Goal: Find specific page/section: Find specific page/section

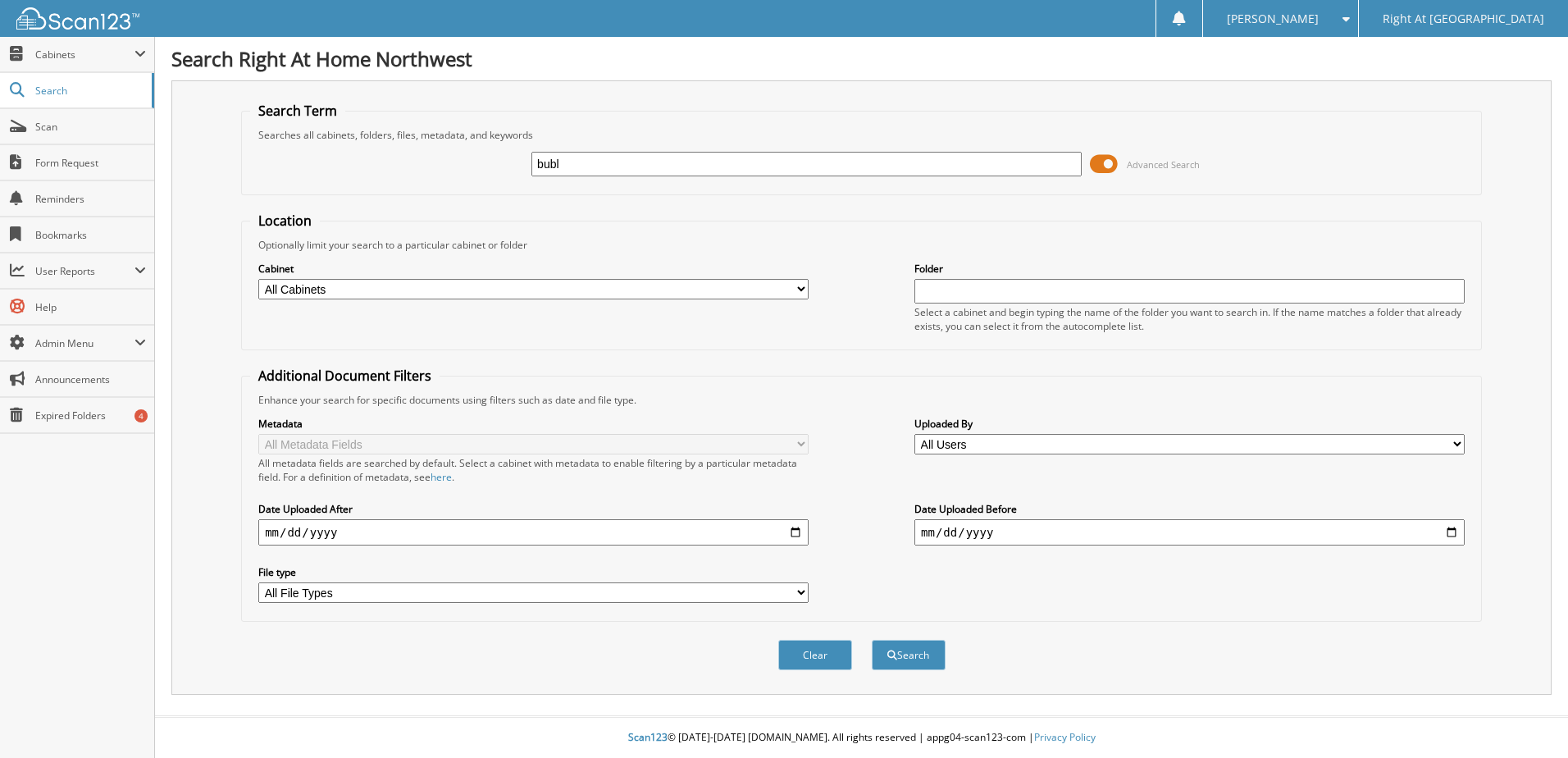
type input "[PERSON_NAME]"
click at [922, 661] on button "Search" at bounding box center [908, 655] width 74 height 31
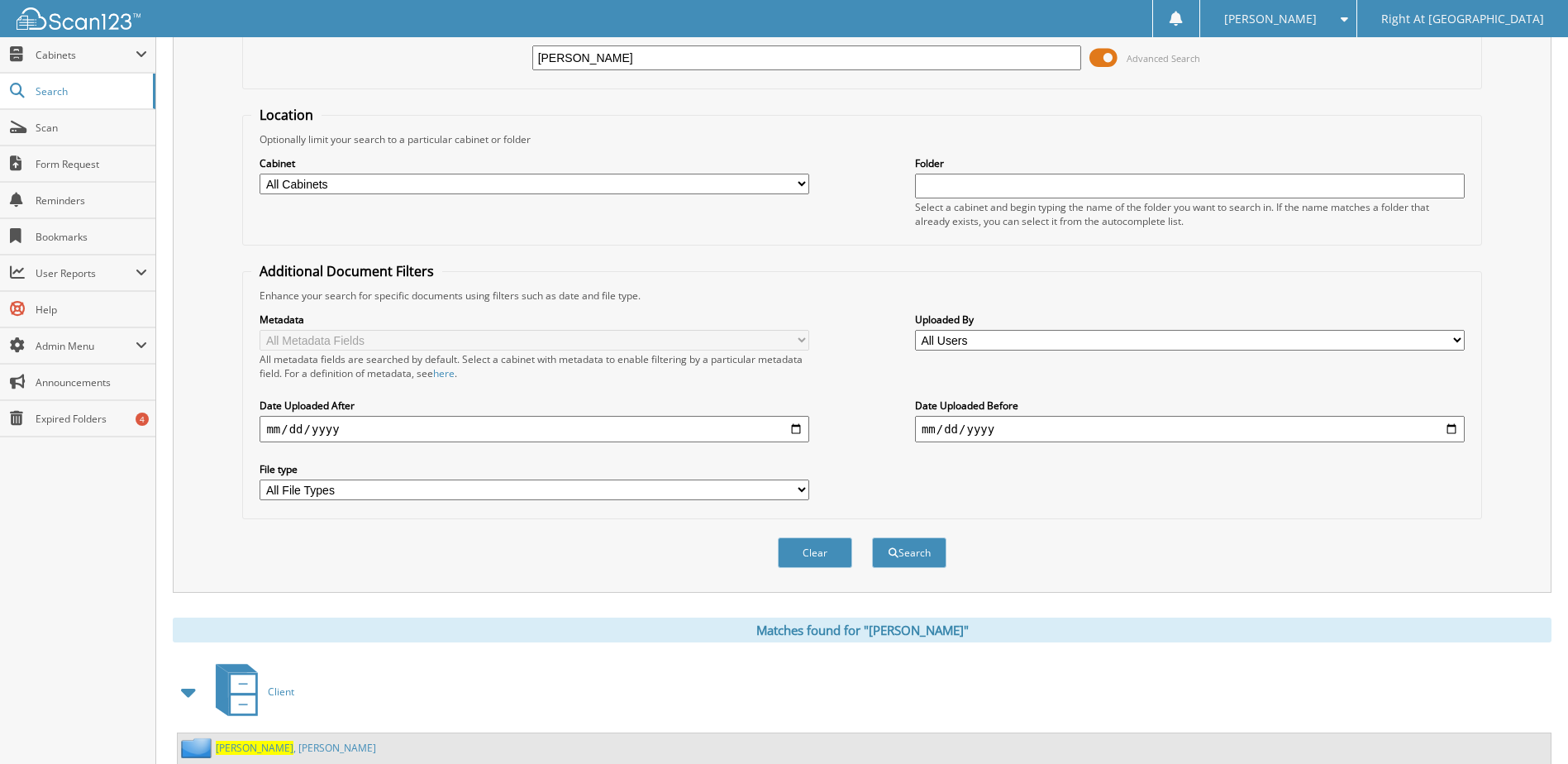
scroll to position [225, 0]
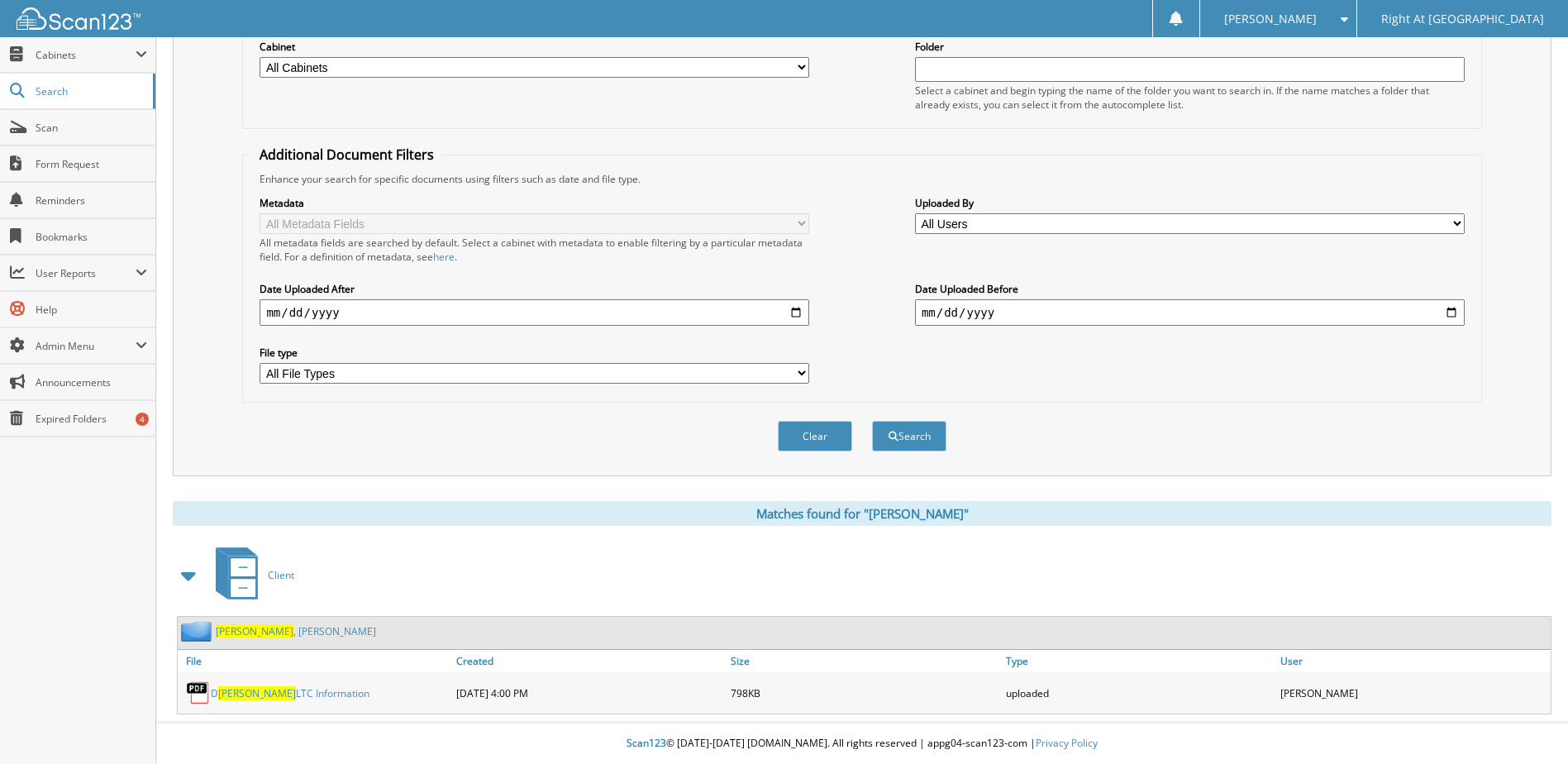
drag, startPoint x: 254, startPoint y: 630, endPoint x: 260, endPoint y: 621, distance: 10.8
click at [254, 630] on link "Bublitz , Diana" at bounding box center [296, 631] width 160 height 14
